Goal: Book appointment/travel/reservation

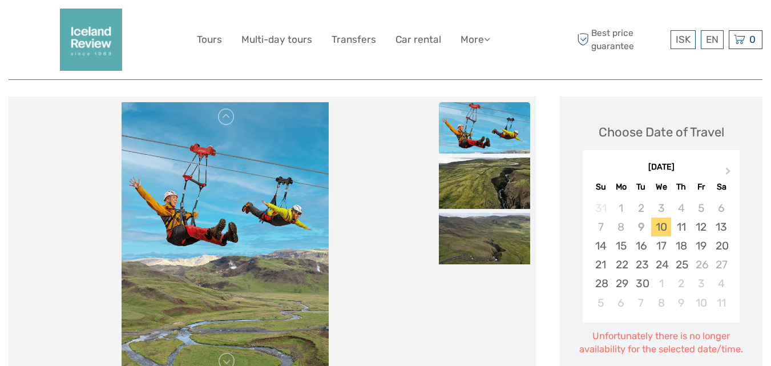
scroll to position [156, 0]
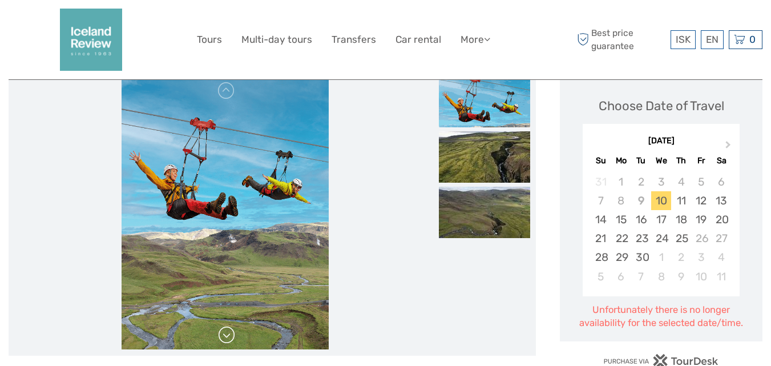
click at [229, 337] on link at bounding box center [226, 335] width 18 height 18
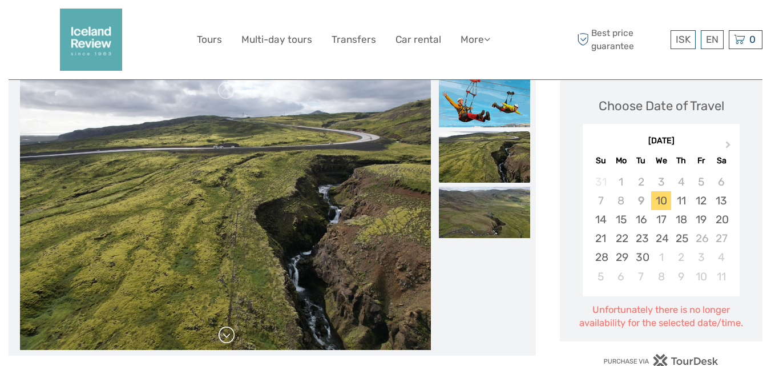
click at [230, 338] on link at bounding box center [226, 335] width 18 height 18
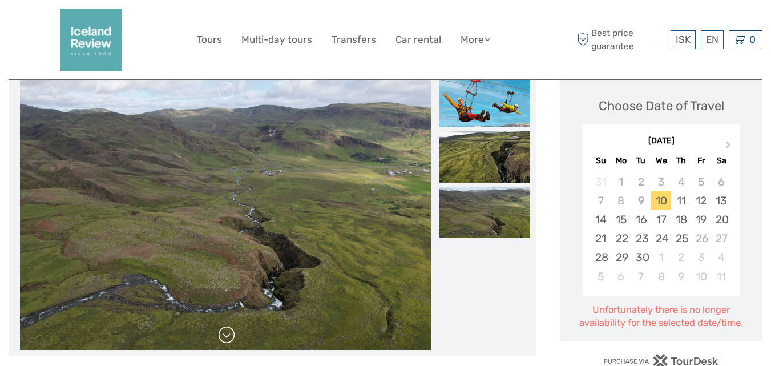
click at [226, 338] on link at bounding box center [226, 335] width 18 height 18
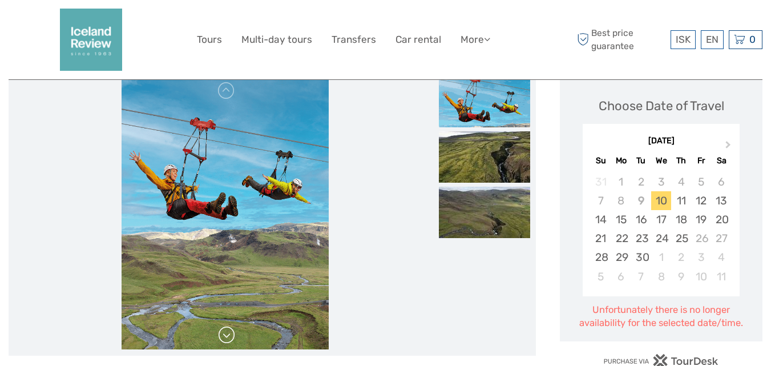
click at [226, 337] on link at bounding box center [226, 335] width 18 height 18
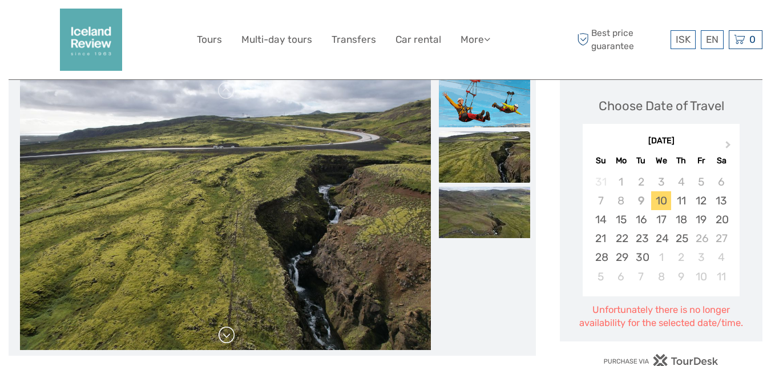
click at [226, 335] on link at bounding box center [226, 335] width 18 height 18
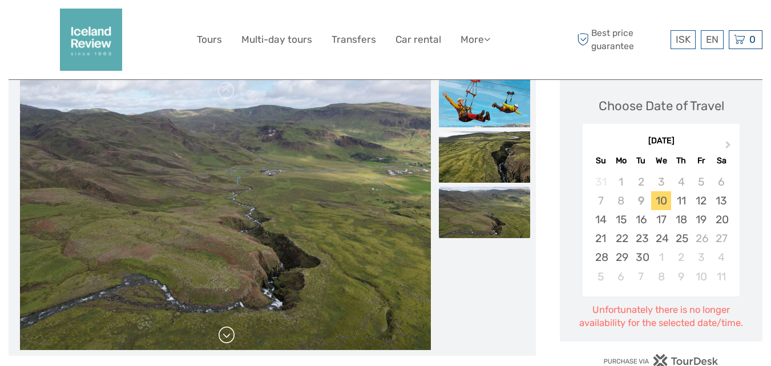
click at [226, 335] on link at bounding box center [226, 335] width 18 height 18
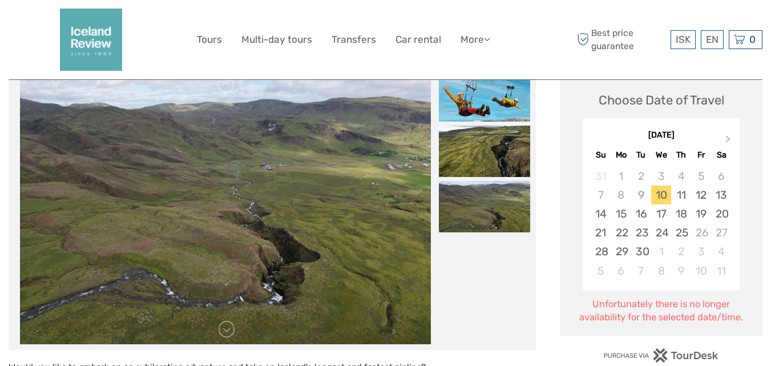
scroll to position [171, 0]
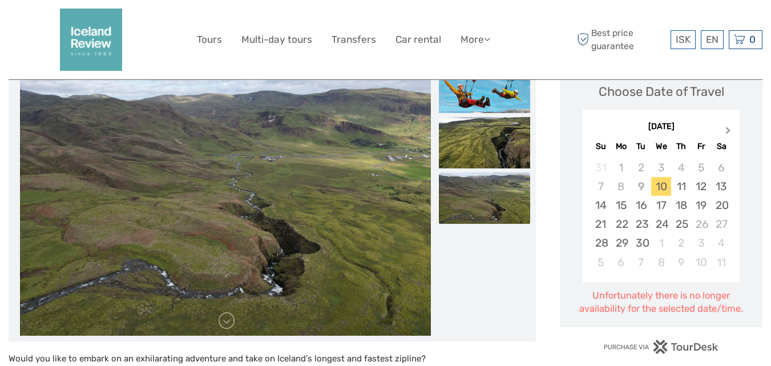
click at [728, 132] on span "Next Month" at bounding box center [728, 132] width 0 height 17
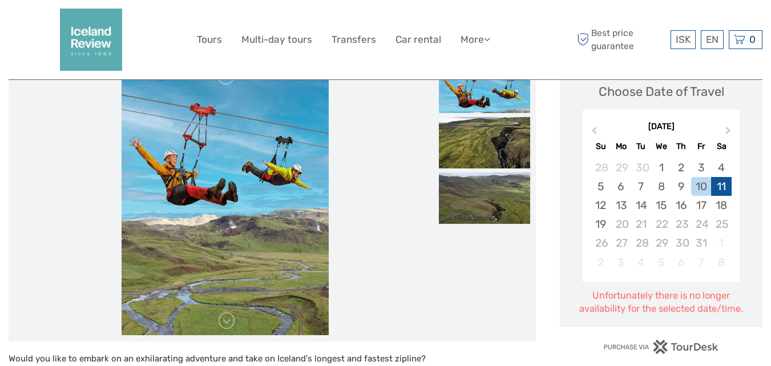
click at [722, 187] on div "11" at bounding box center [721, 186] width 20 height 19
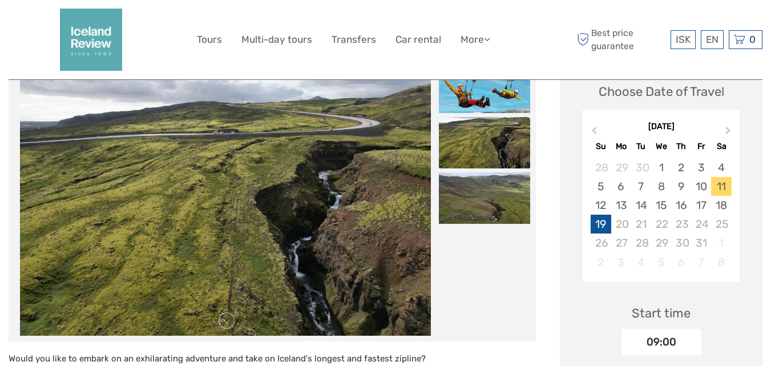
click at [599, 224] on div "19" at bounding box center [600, 223] width 20 height 19
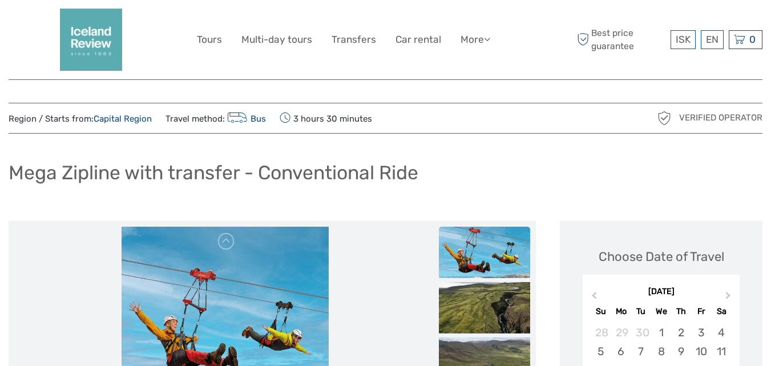
scroll to position [0, 0]
